Goal: Find specific page/section: Find specific page/section

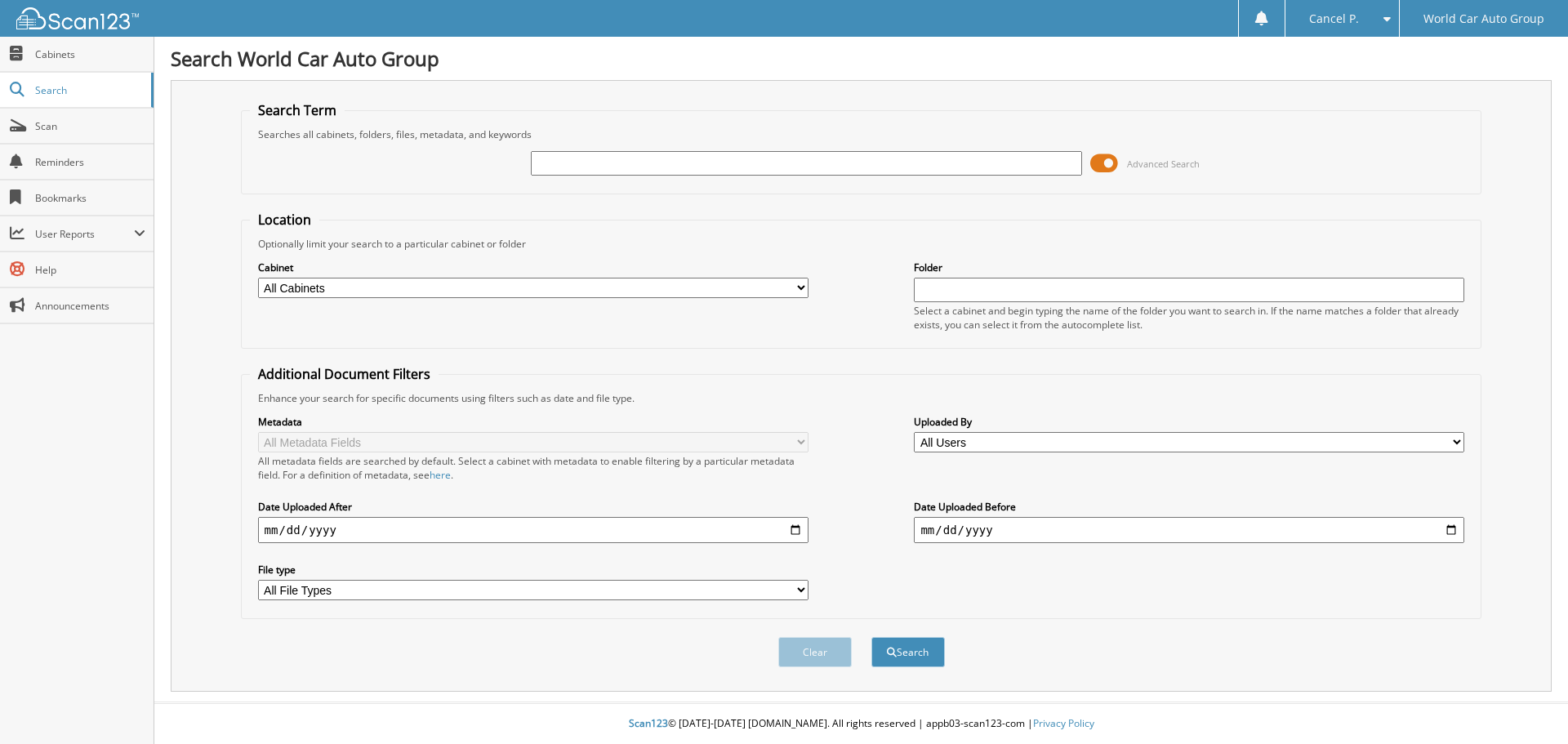
click at [874, 158] on input "text" at bounding box center [805, 164] width 551 height 25
type input "674429"
click at [871, 636] on button "Search" at bounding box center [908, 651] width 74 height 31
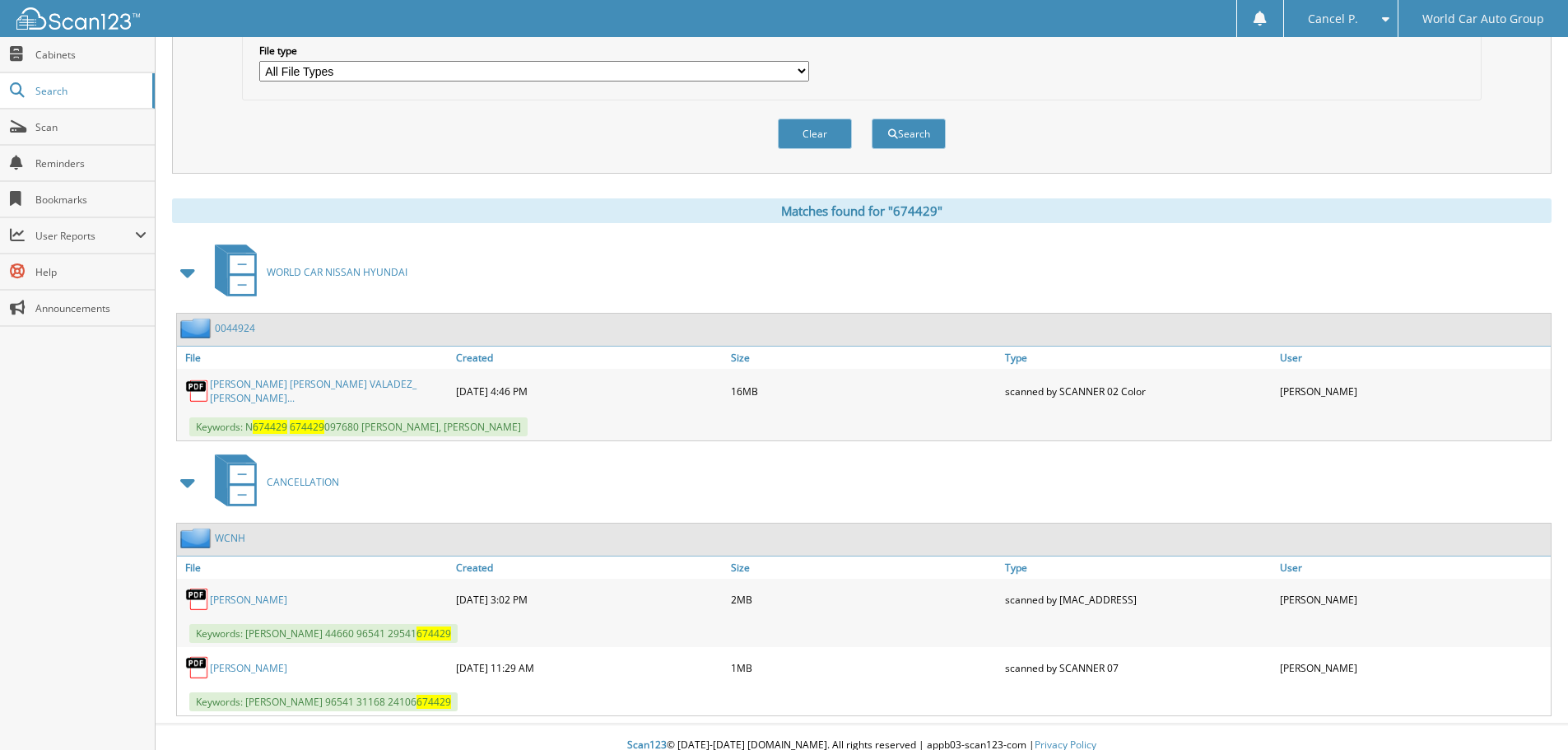
scroll to position [536, 0]
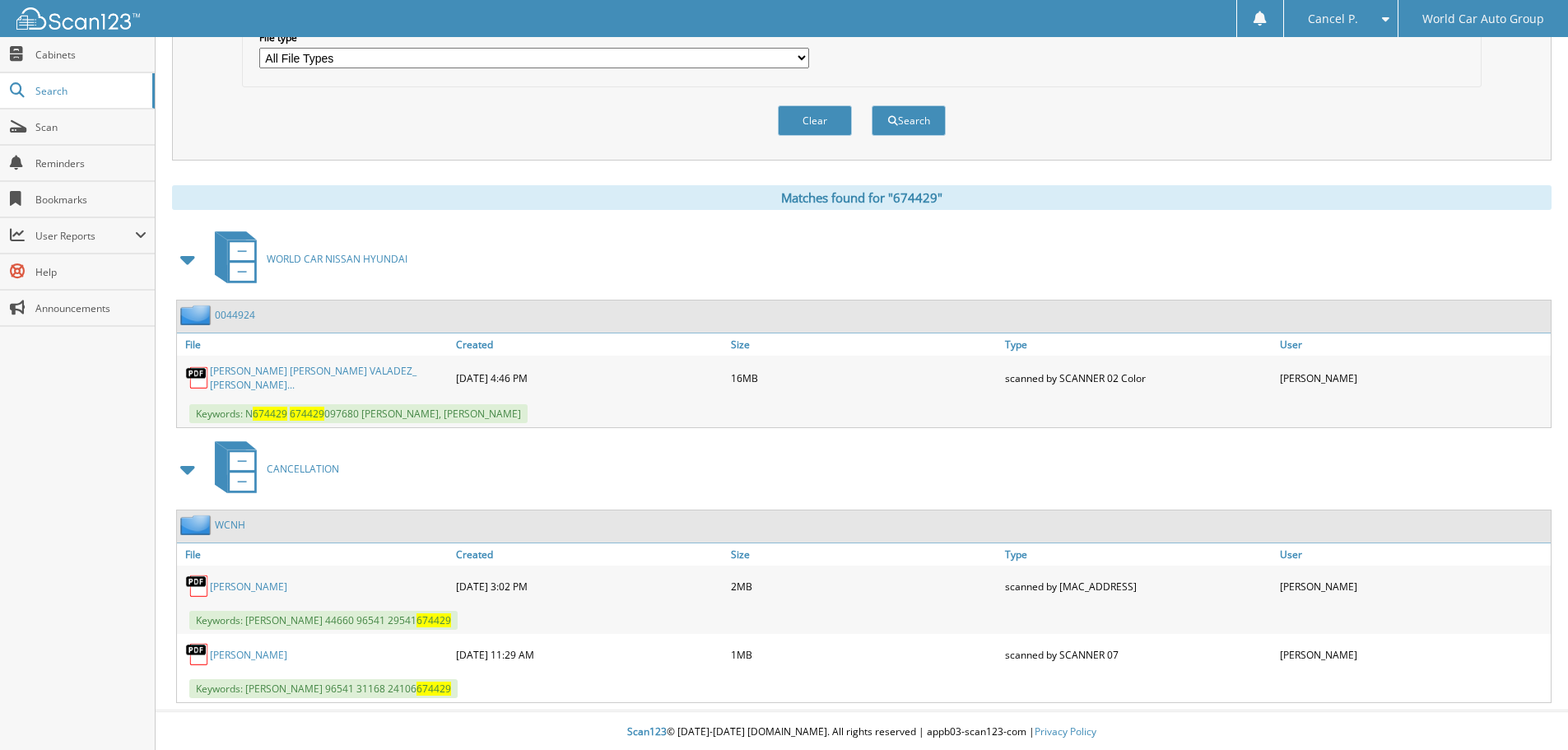
click at [335, 380] on link "[PERSON_NAME] [PERSON_NAME] VALADEZ_ [PERSON_NAME]..." at bounding box center [329, 378] width 238 height 28
